Goal: Task Accomplishment & Management: Manage account settings

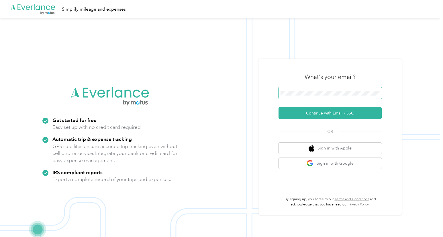
click at [279, 107] on button "Continue with Email / SSO" at bounding box center [330, 113] width 103 height 12
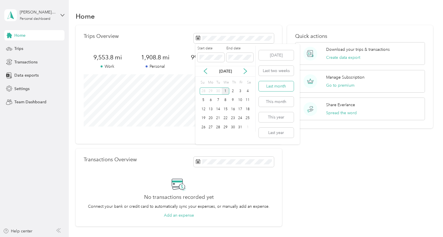
click at [282, 86] on button "Last month" at bounding box center [276, 86] width 35 height 10
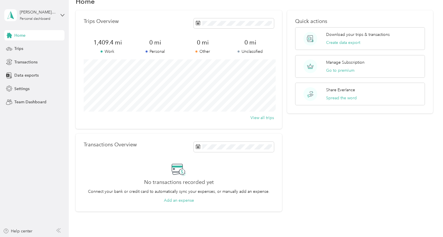
scroll to position [15, 0]
click at [16, 47] on span "Trips" at bounding box center [18, 49] width 9 height 6
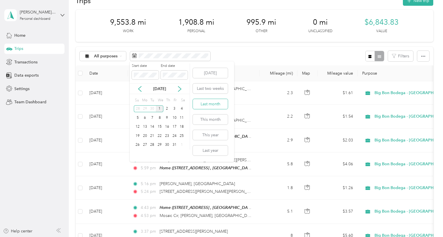
click at [211, 104] on button "Last month" at bounding box center [210, 104] width 35 height 10
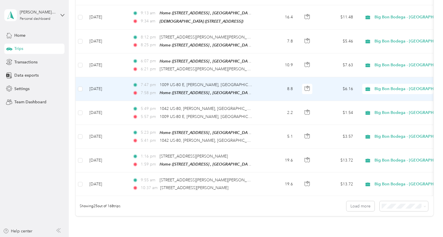
scroll to position [526, 0]
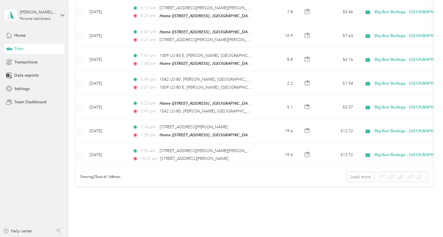
click at [406, 202] on span "100 per load" at bounding box center [399, 203] width 24 height 5
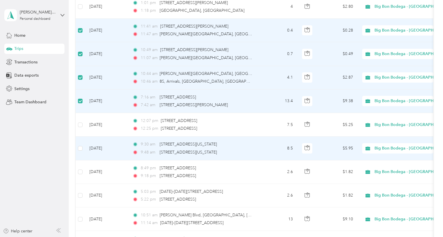
scroll to position [1322, 0]
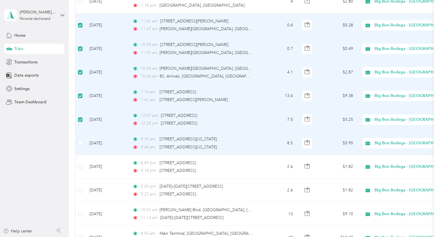
click at [80, 133] on td at bounding box center [80, 143] width 9 height 24
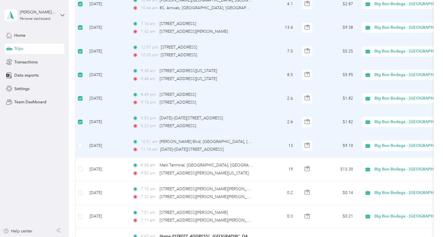
scroll to position [1391, 0]
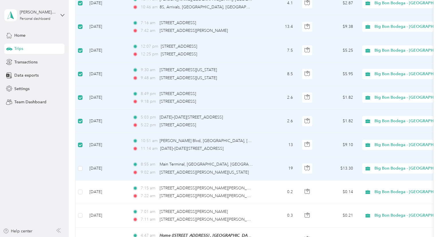
click at [79, 157] on td at bounding box center [80, 169] width 9 height 24
click at [80, 165] on td at bounding box center [80, 169] width 9 height 24
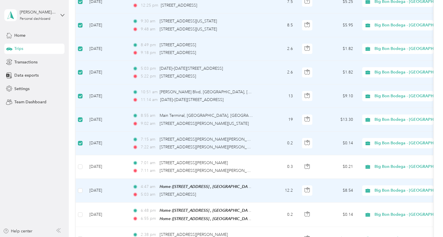
scroll to position [1440, 0]
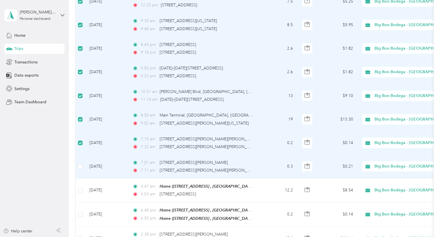
click at [83, 161] on td at bounding box center [80, 167] width 9 height 24
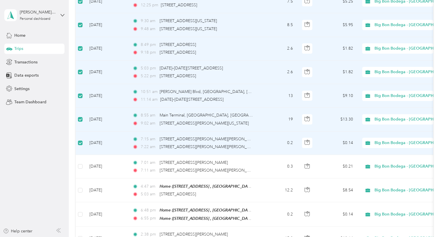
click at [135, 96] on div "11:14 am [DATE]–[DATE][STREET_ADDRESS]" at bounding box center [192, 99] width 120 height 6
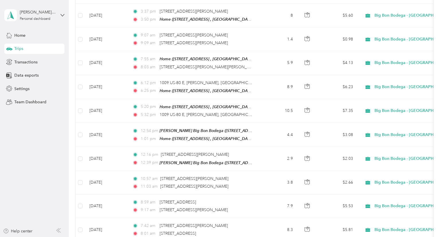
scroll to position [0, 0]
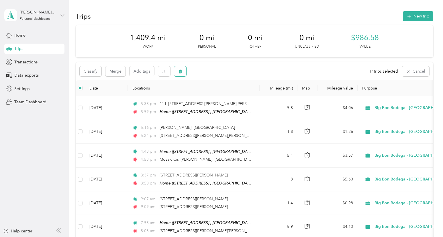
click at [180, 71] on icon "button" at bounding box center [180, 72] width 3 height 4
click at [221, 96] on button "Yes" at bounding box center [224, 95] width 11 height 9
click at [426, 74] on icon "button" at bounding box center [424, 72] width 4 height 4
click at [421, 92] on span "Export" at bounding box center [418, 92] width 12 height 5
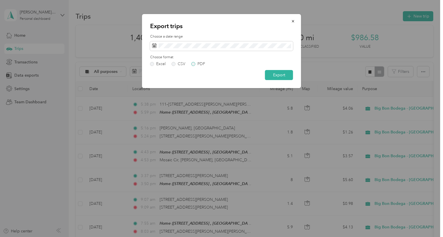
click at [192, 63] on label "PDF" at bounding box center [199, 64] width 14 height 4
click at [280, 75] on button "Export" at bounding box center [279, 75] width 28 height 10
